Goal: Information Seeking & Learning: Learn about a topic

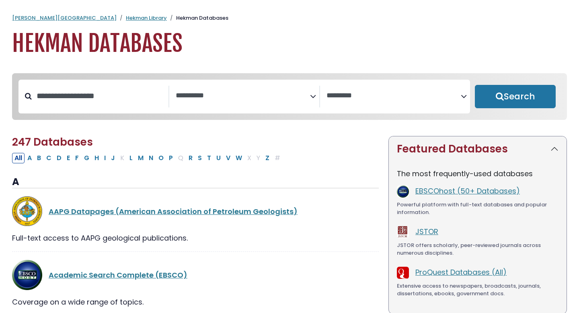
select select "Database Subject Filter"
select select "Database Vendors Filter"
click at [116, 103] on input "Search database by title or keyword" at bounding box center [100, 95] width 137 height 13
click at [200, 97] on textarea "Search" at bounding box center [243, 96] width 134 height 8
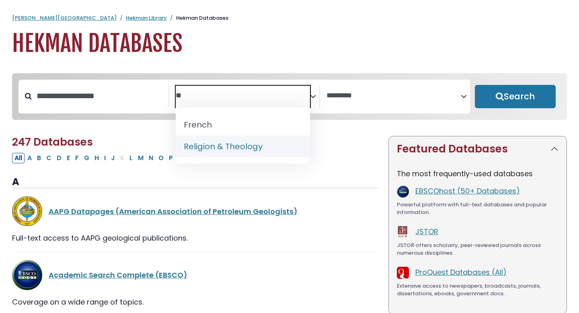
type textarea "**"
select select "*****"
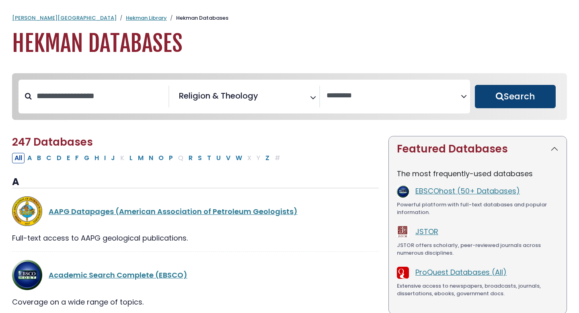
click at [522, 98] on button "Search" at bounding box center [515, 96] width 81 height 23
select select "Database Vendors Filter"
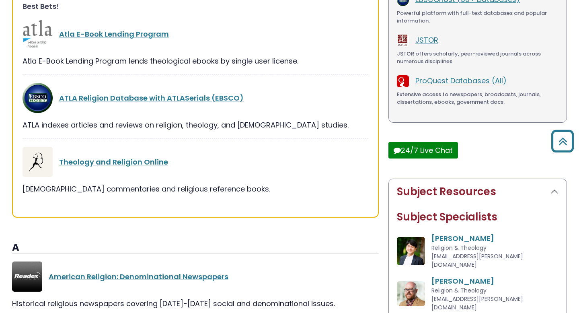
scroll to position [207, 0]
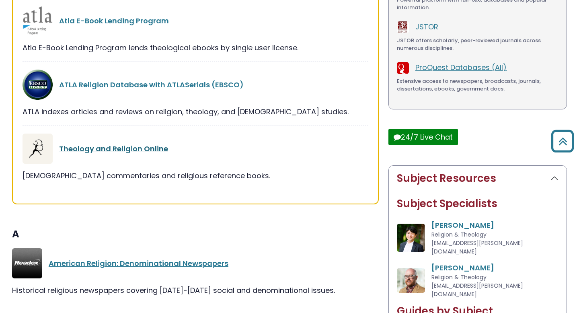
click at [139, 148] on link "Theology and Religion Online" at bounding box center [113, 149] width 109 height 10
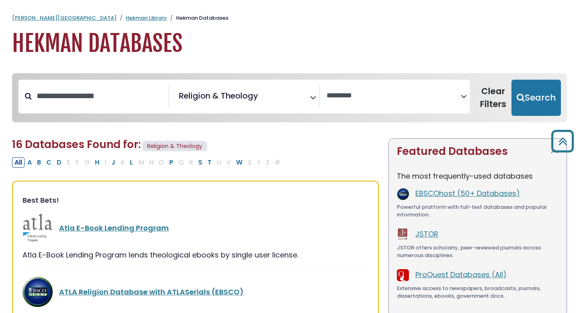
select select "Database Vendors Filter"
click at [126, 17] on link "Hekman Library" at bounding box center [146, 18] width 41 height 8
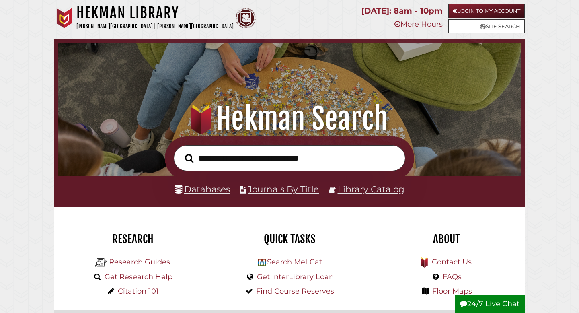
scroll to position [153, 458]
click at [246, 148] on input "text" at bounding box center [290, 158] width 232 height 26
type input "**********"
click at [181, 152] on button "Search" at bounding box center [189, 158] width 16 height 13
